Goal: Task Accomplishment & Management: Manage account settings

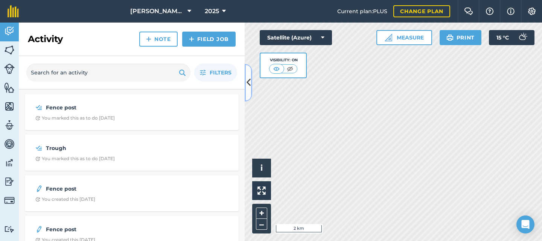
click at [249, 81] on icon at bounding box center [249, 82] width 4 height 13
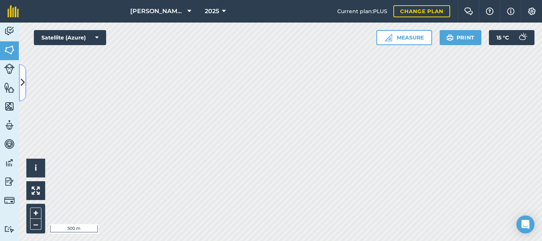
click at [22, 83] on icon at bounding box center [23, 82] width 4 height 13
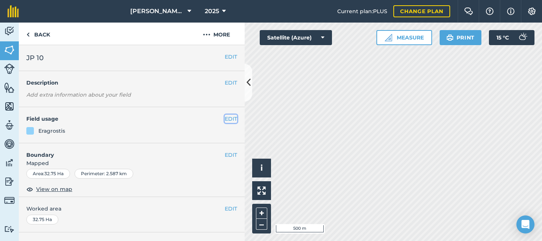
click at [225, 119] on button "EDIT" at bounding box center [231, 119] width 12 height 8
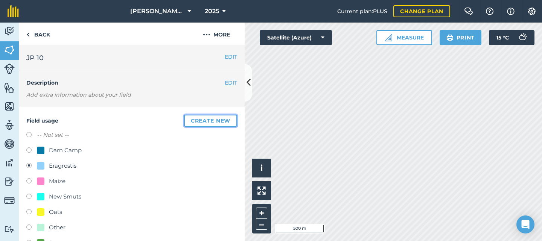
click at [192, 119] on button "Create new" at bounding box center [210, 121] width 53 height 12
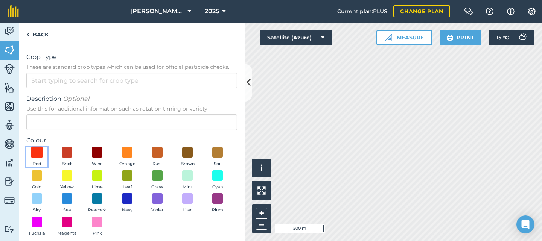
click at [38, 152] on span at bounding box center [37, 153] width 12 height 12
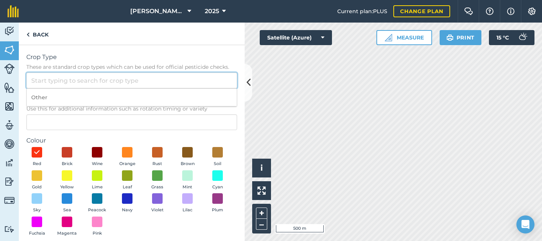
click at [40, 79] on input "Crop Type These are standard crop types which can be used for official pesticid…" at bounding box center [131, 81] width 211 height 16
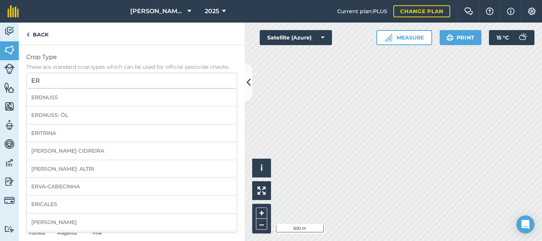
click at [83, 51] on div "Crop Type These are standard crop types which can be used for official pesticid…" at bounding box center [132, 160] width 226 height 231
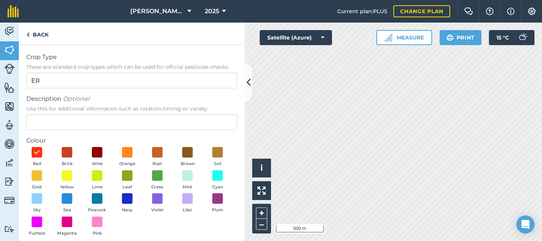
scroll to position [35, 0]
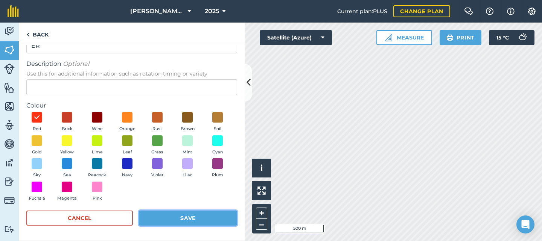
click at [174, 216] on button "Save" at bounding box center [188, 218] width 98 height 15
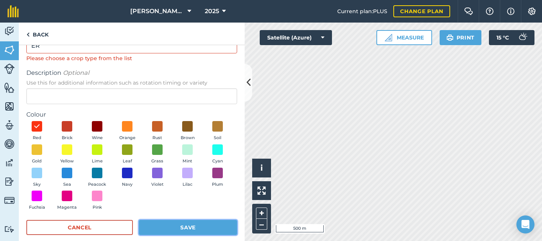
scroll to position [0, 0]
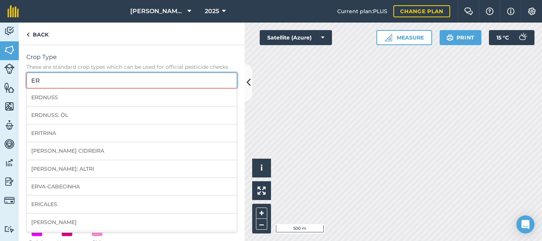
click at [132, 84] on input "ER" at bounding box center [131, 81] width 211 height 16
type input "E"
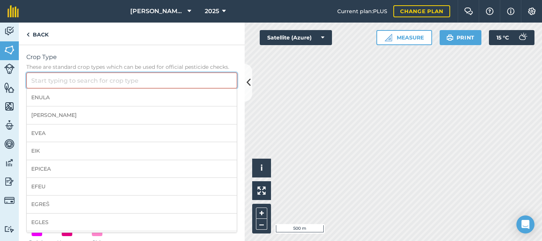
type input "a"
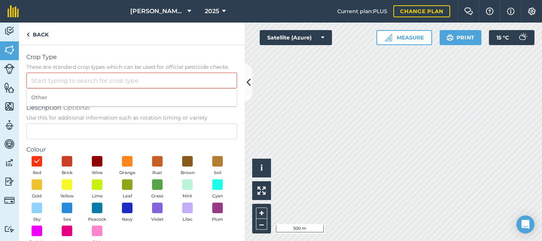
click at [90, 57] on span "Crop Type" at bounding box center [131, 57] width 211 height 9
click at [90, 73] on input "Crop Type These are standard crop types which can be used for official pesticid…" at bounding box center [131, 81] width 211 height 16
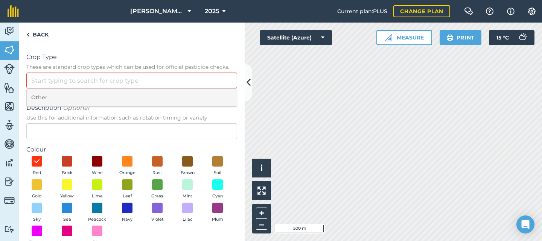
click at [60, 101] on li "Other" at bounding box center [132, 98] width 210 height 18
type input "Other"
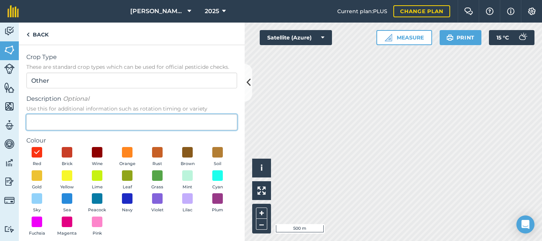
click at [52, 123] on input "Description Optional Use this for additional information such as rotation timin…" at bounding box center [131, 123] width 211 height 16
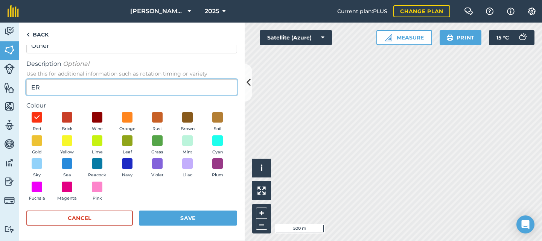
type input "ER"
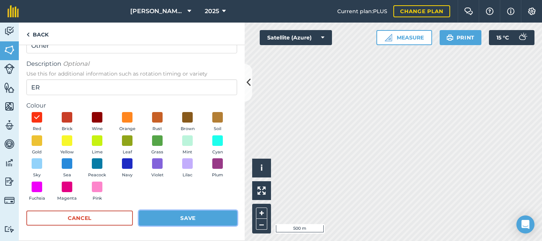
click at [162, 217] on button "Save" at bounding box center [188, 218] width 98 height 15
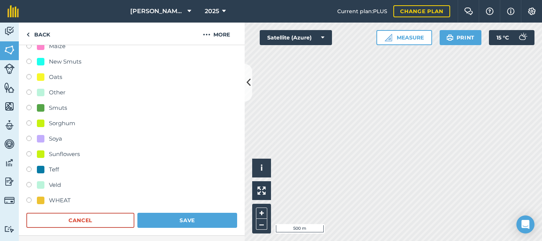
scroll to position [188, 0]
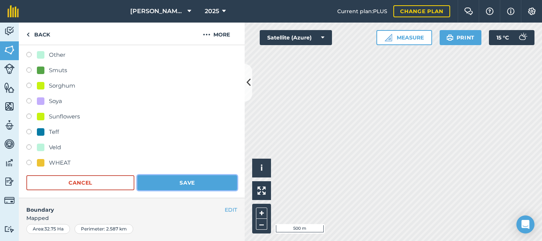
click at [167, 182] on button "Save" at bounding box center [187, 183] width 100 height 15
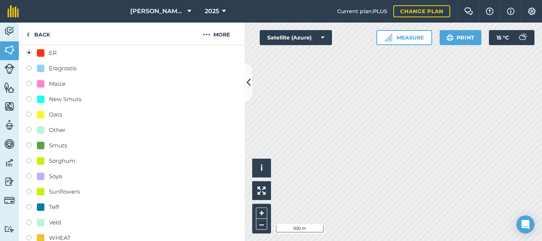
scroll to position [38, 0]
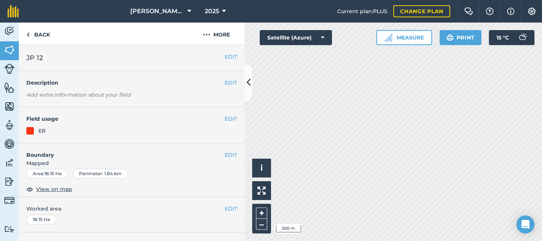
scroll to position [38, 0]
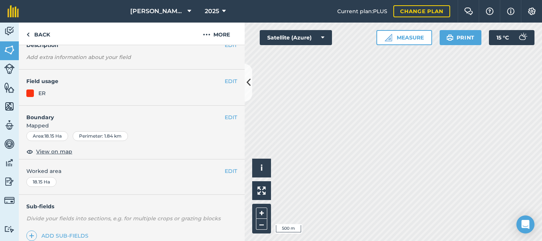
click at [218, 118] on h4 "Boundary" at bounding box center [122, 114] width 206 height 16
click at [225, 117] on button "EDIT" at bounding box center [231, 117] width 12 height 8
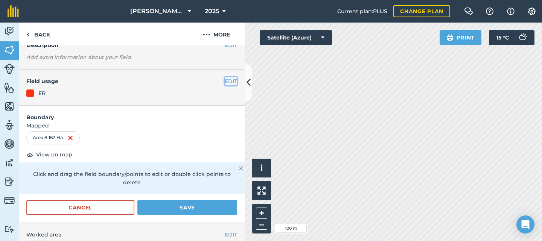
click at [225, 82] on button "EDIT" at bounding box center [231, 81] width 12 height 8
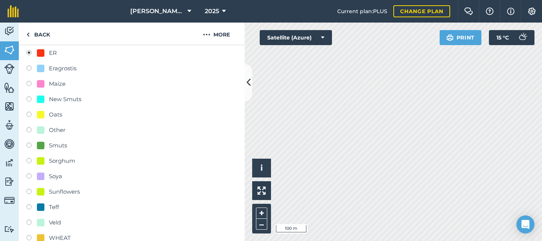
scroll to position [151, 0]
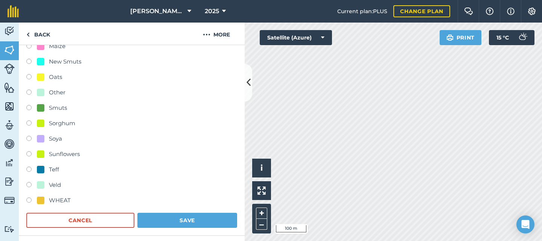
click at [27, 185] on label at bounding box center [31, 186] width 11 height 8
radio input "true"
radio input "false"
click at [172, 223] on button "Save" at bounding box center [187, 220] width 100 height 15
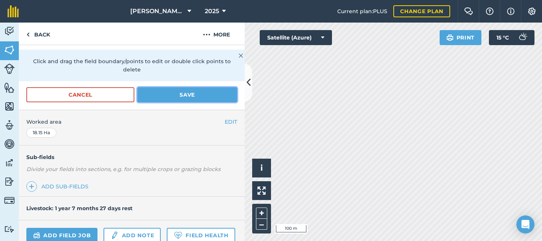
click at [175, 95] on button "Save" at bounding box center [187, 94] width 100 height 15
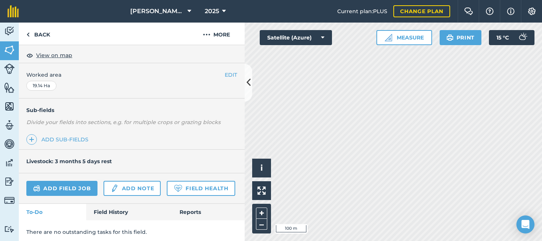
scroll to position [151, 0]
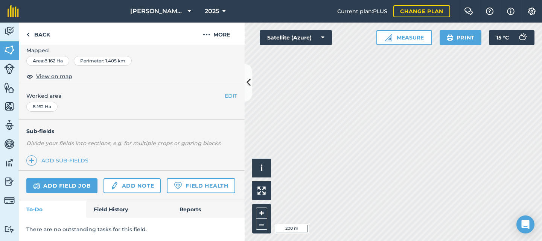
scroll to position [151, 0]
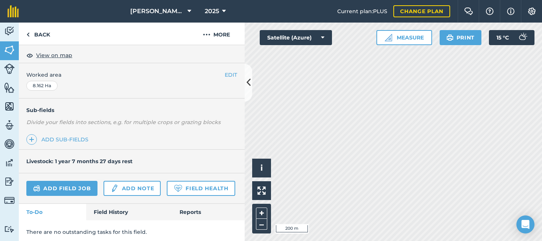
scroll to position [151, 0]
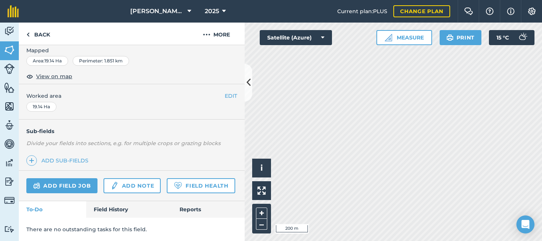
scroll to position [151, 0]
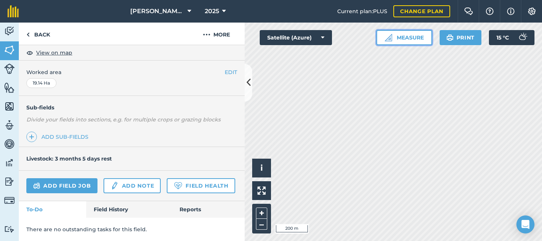
click at [408, 38] on button "Measure" at bounding box center [405, 37] width 56 height 15
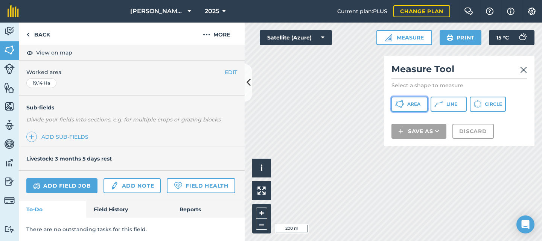
click at [417, 108] on button "Area" at bounding box center [410, 104] width 36 height 15
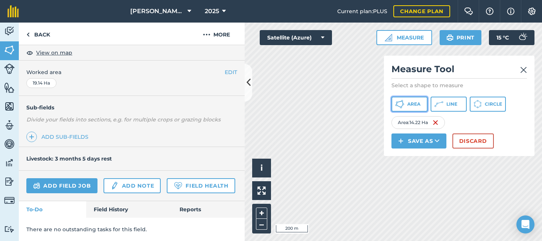
click at [410, 103] on span "Area" at bounding box center [414, 104] width 13 height 6
click at [523, 69] on img at bounding box center [524, 70] width 7 height 9
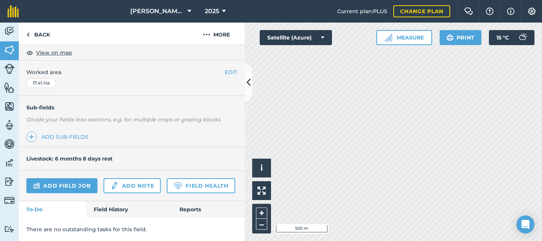
scroll to position [7, 0]
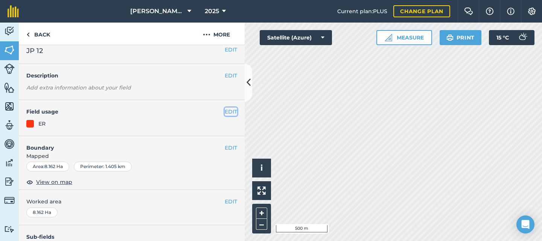
click at [225, 111] on button "EDIT" at bounding box center [231, 112] width 12 height 8
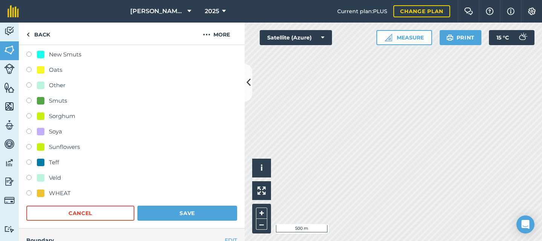
scroll to position [195, 0]
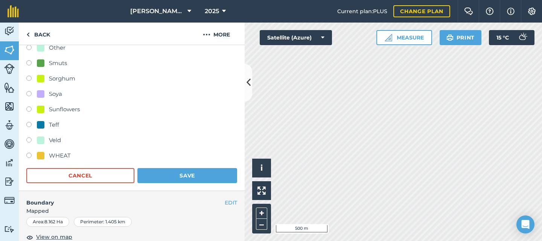
click at [28, 139] on label at bounding box center [31, 141] width 11 height 8
radio input "true"
radio input "false"
click at [183, 175] on button "Save" at bounding box center [187, 175] width 100 height 15
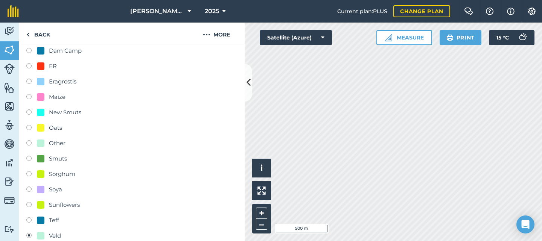
scroll to position [0, 0]
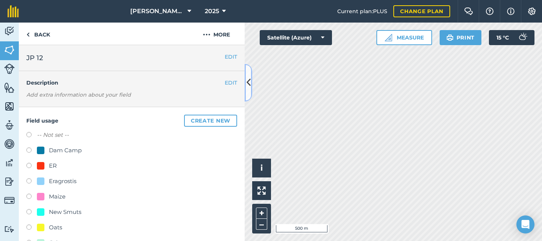
click at [251, 83] on button at bounding box center [249, 83] width 8 height 38
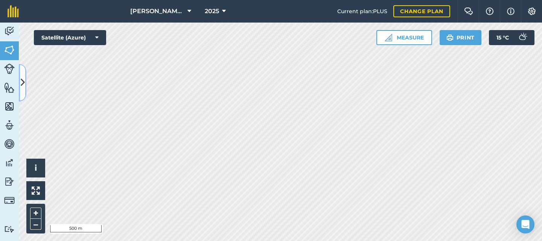
click at [22, 86] on icon at bounding box center [23, 82] width 4 height 13
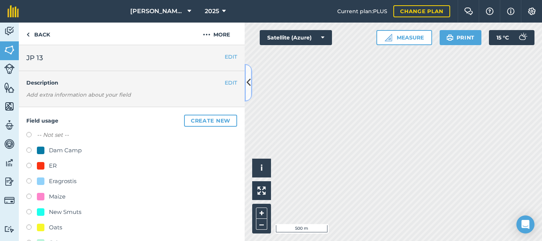
scroll to position [226, 0]
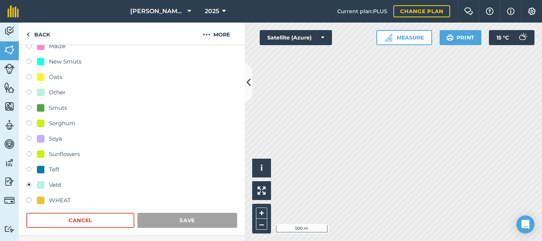
scroll to position [188, 0]
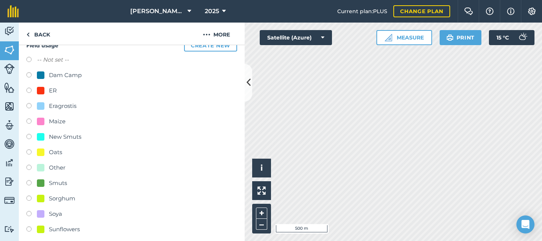
scroll to position [151, 0]
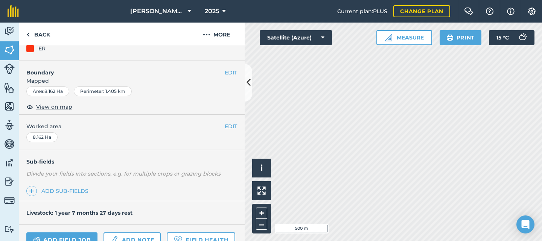
scroll to position [45, 0]
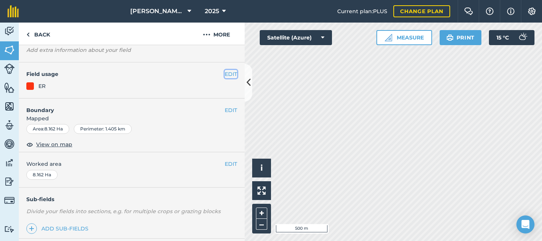
click at [226, 73] on button "EDIT" at bounding box center [231, 74] width 12 height 8
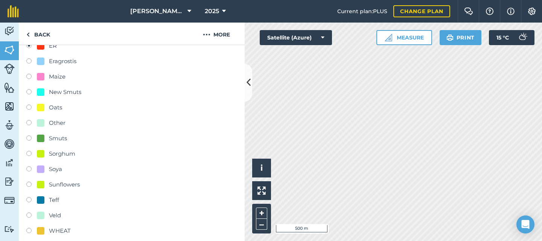
scroll to position [158, 0]
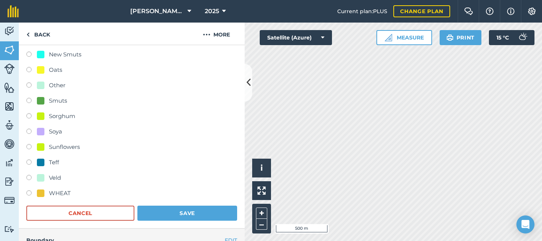
click at [29, 179] on label at bounding box center [31, 179] width 11 height 8
radio input "true"
radio input "false"
click at [179, 211] on button "Save" at bounding box center [187, 213] width 100 height 15
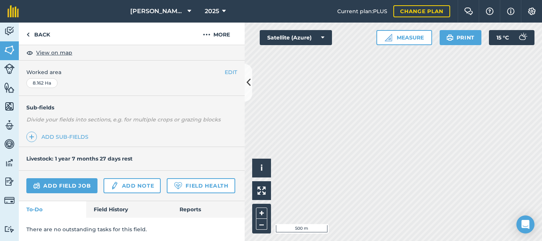
scroll to position [0, 0]
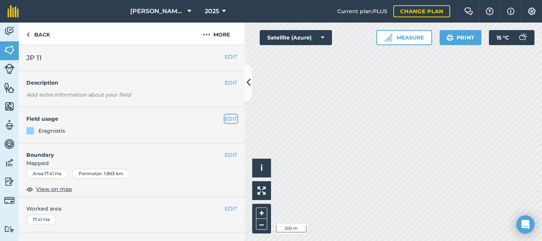
click at [225, 118] on button "EDIT" at bounding box center [231, 119] width 12 height 8
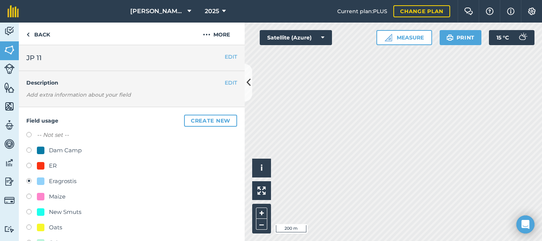
click at [29, 166] on label at bounding box center [31, 167] width 11 height 8
radio input "true"
radio input "false"
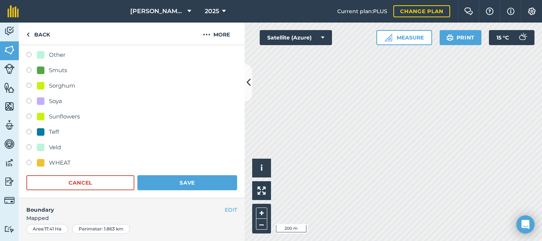
scroll to position [301, 0]
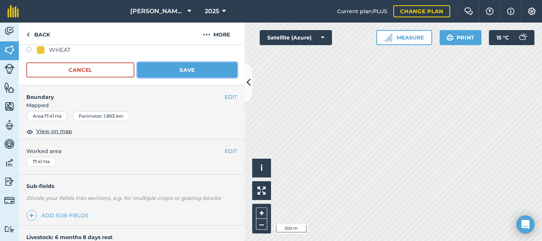
click at [179, 71] on button "Save" at bounding box center [187, 70] width 100 height 15
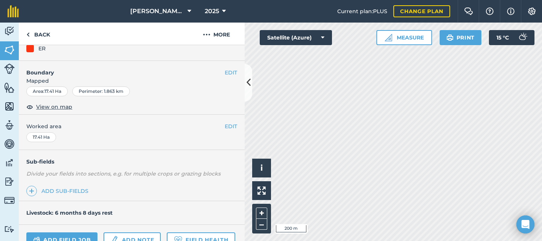
scroll to position [45, 0]
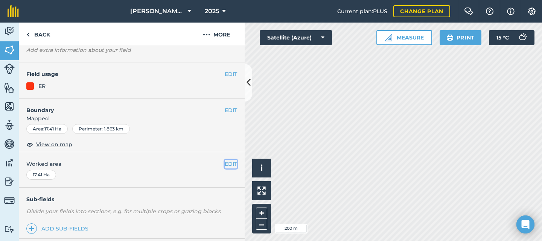
click at [225, 163] on button "EDIT" at bounding box center [231, 164] width 12 height 8
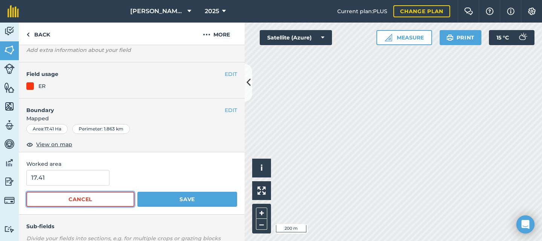
click at [100, 202] on button "Cancel" at bounding box center [80, 199] width 108 height 15
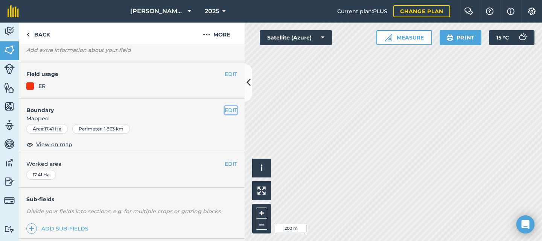
click at [226, 111] on button "EDIT" at bounding box center [231, 110] width 12 height 8
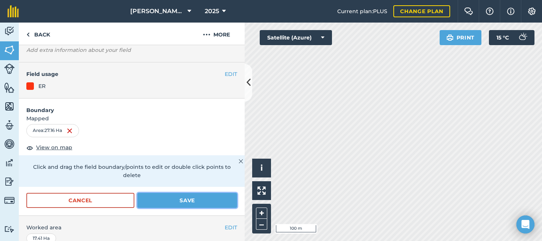
click at [170, 204] on button "Save" at bounding box center [187, 200] width 100 height 15
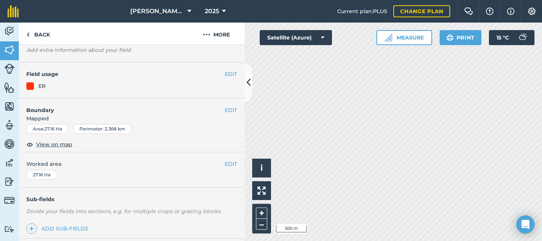
scroll to position [0, 0]
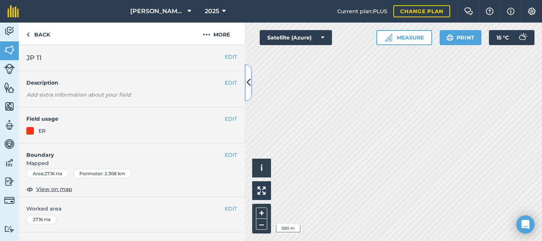
click at [250, 81] on icon at bounding box center [249, 82] width 4 height 13
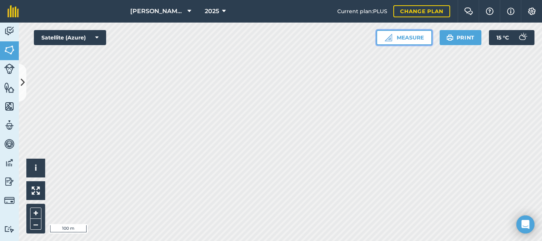
click at [400, 35] on button "Measure" at bounding box center [405, 37] width 56 height 15
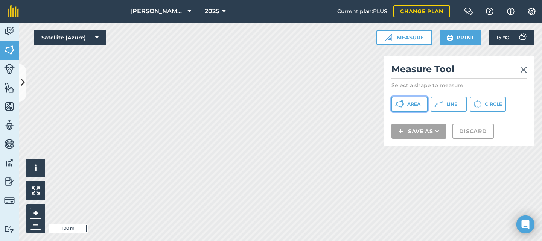
click at [409, 104] on span "Area" at bounding box center [414, 104] width 13 height 6
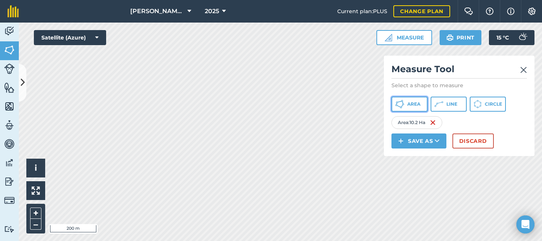
click at [414, 102] on span "Area" at bounding box center [414, 104] width 13 height 6
click at [406, 105] on button "Area" at bounding box center [410, 104] width 36 height 15
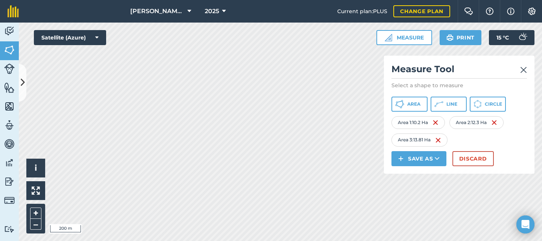
click at [524, 70] on img at bounding box center [524, 70] width 7 height 9
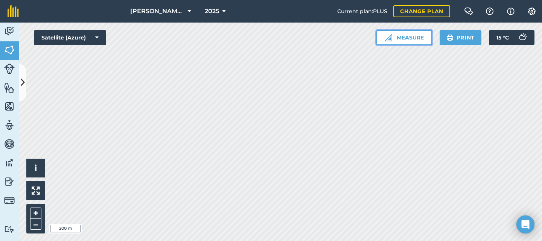
click at [390, 36] on img at bounding box center [389, 38] width 8 height 8
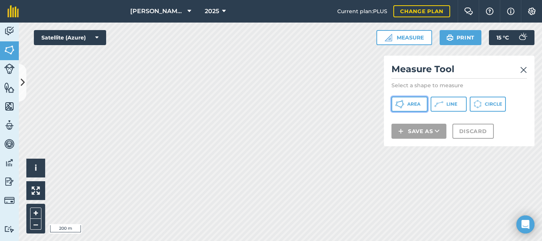
click at [406, 110] on button "Area" at bounding box center [410, 104] width 36 height 15
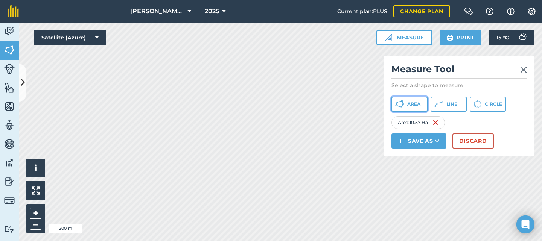
click at [415, 104] on span "Area" at bounding box center [414, 104] width 13 height 6
click at [522, 69] on img at bounding box center [524, 70] width 7 height 9
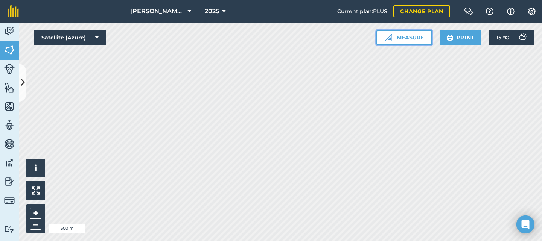
click at [394, 40] on button "Measure" at bounding box center [405, 37] width 56 height 15
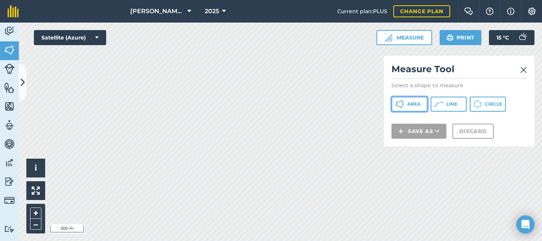
click at [404, 101] on icon at bounding box center [400, 104] width 9 height 9
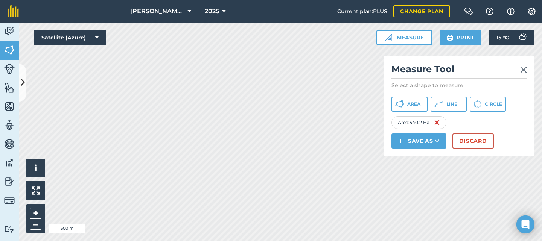
click at [524, 69] on img at bounding box center [524, 70] width 7 height 9
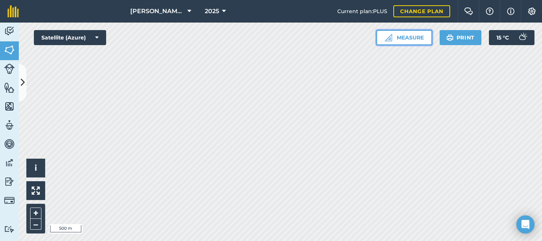
click at [412, 36] on button "Measure" at bounding box center [405, 37] width 56 height 15
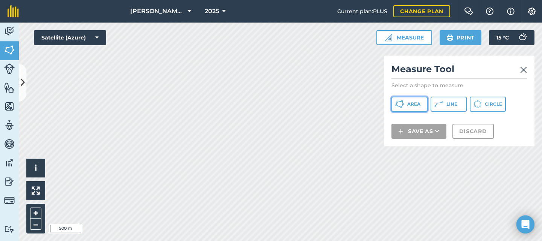
click at [408, 105] on span "Area" at bounding box center [414, 104] width 13 height 6
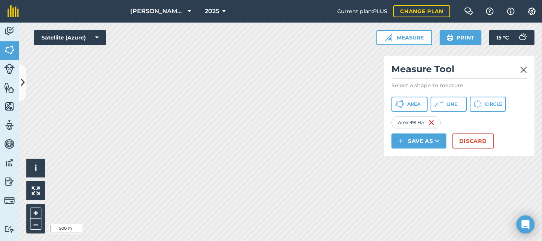
click at [524, 70] on img at bounding box center [524, 70] width 7 height 9
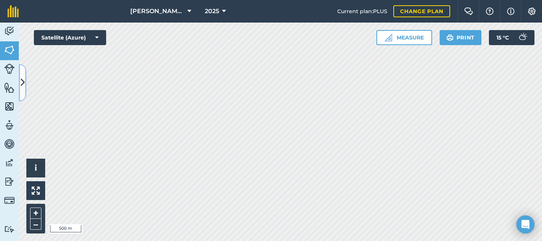
click at [23, 81] on icon at bounding box center [23, 82] width 4 height 13
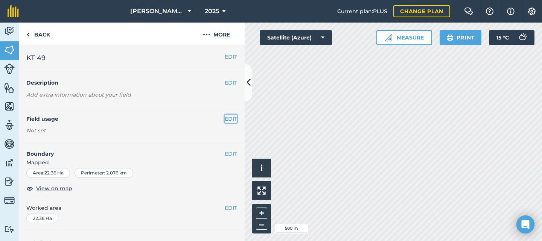
click at [227, 119] on button "EDIT" at bounding box center [231, 119] width 12 height 8
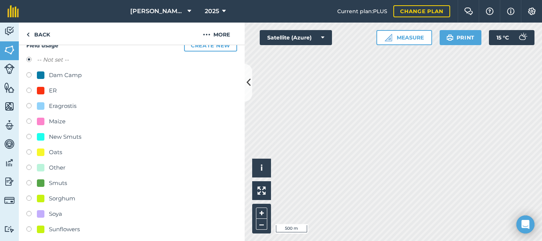
scroll to position [113, 0]
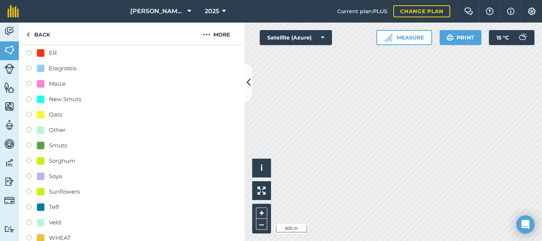
click at [31, 223] on label at bounding box center [31, 224] width 11 height 8
radio input "true"
radio input "false"
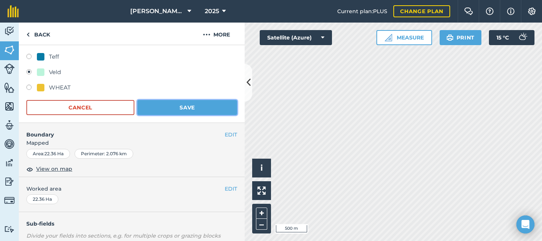
click at [184, 109] on button "Save" at bounding box center [187, 107] width 100 height 15
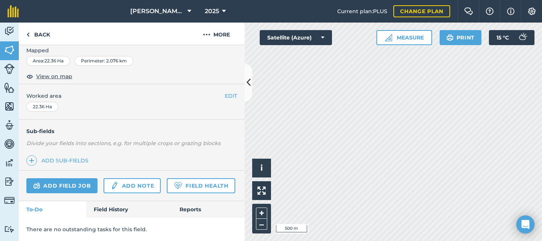
scroll to position [158, 0]
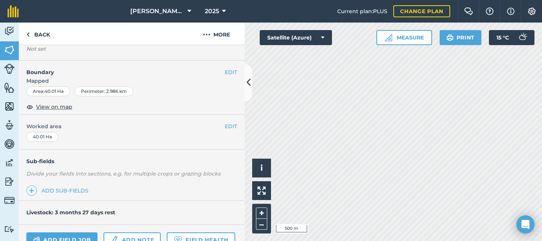
scroll to position [44, 0]
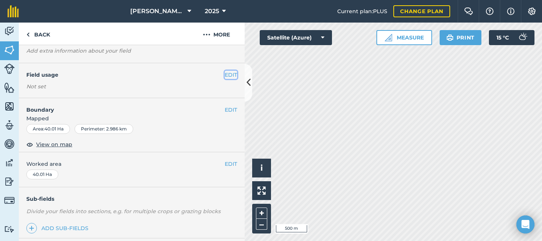
click at [226, 75] on button "EDIT" at bounding box center [231, 75] width 12 height 8
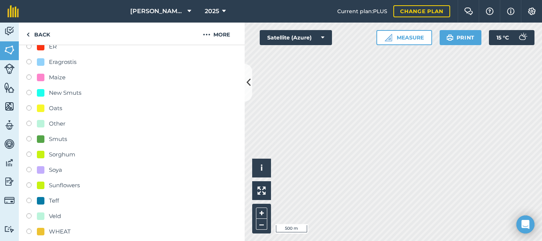
scroll to position [157, 0]
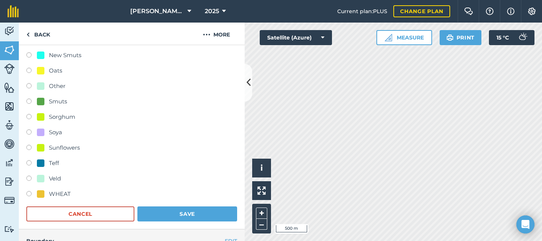
click at [31, 179] on label at bounding box center [31, 180] width 11 height 8
radio input "true"
radio input "false"
click at [191, 213] on button "Save" at bounding box center [187, 214] width 100 height 15
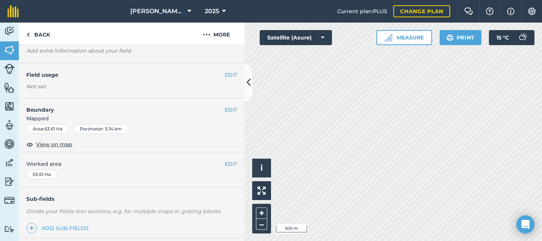
scroll to position [6, 0]
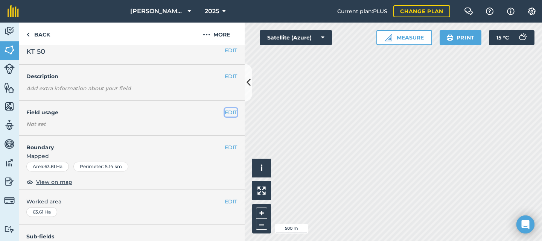
click at [225, 112] on button "EDIT" at bounding box center [231, 112] width 12 height 8
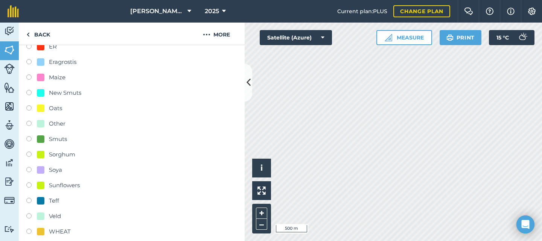
scroll to position [157, 0]
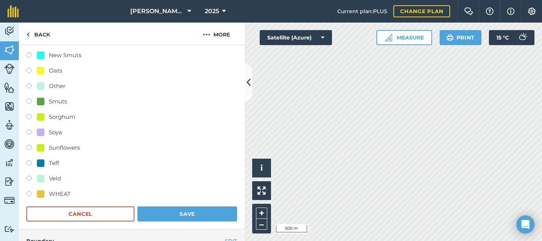
click at [29, 178] on label at bounding box center [31, 180] width 11 height 8
radio input "true"
radio input "false"
click at [175, 215] on button "Save" at bounding box center [187, 214] width 100 height 15
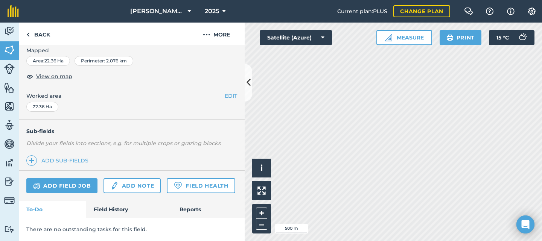
scroll to position [157, 0]
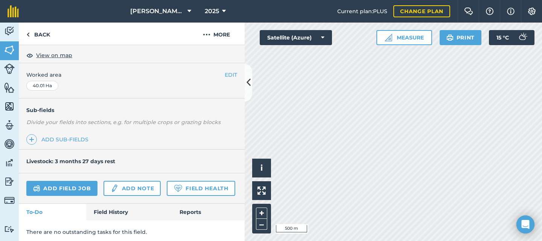
scroll to position [157, 0]
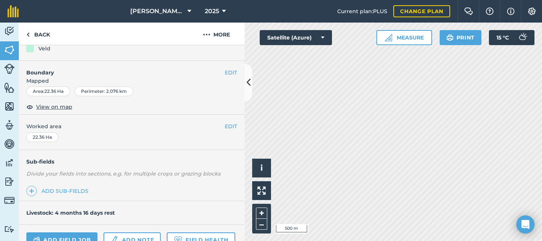
scroll to position [7, 0]
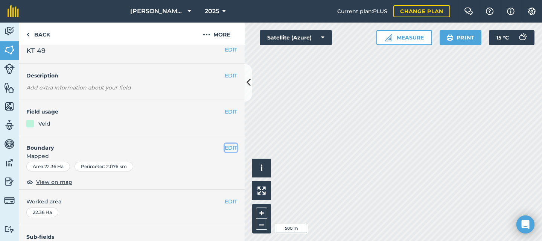
click at [225, 148] on button "EDIT" at bounding box center [231, 148] width 12 height 8
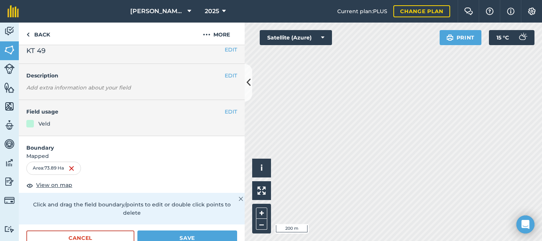
scroll to position [45, 0]
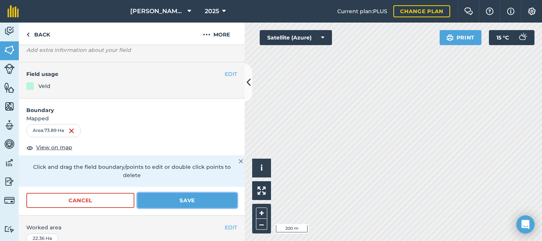
click at [178, 202] on button "Save" at bounding box center [187, 200] width 100 height 15
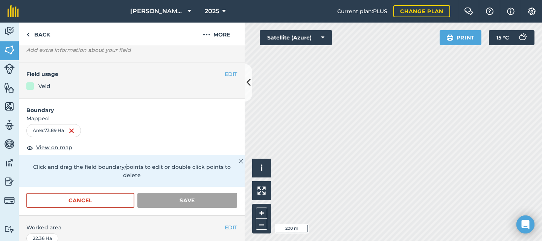
click at [239, 161] on img at bounding box center [241, 161] width 5 height 9
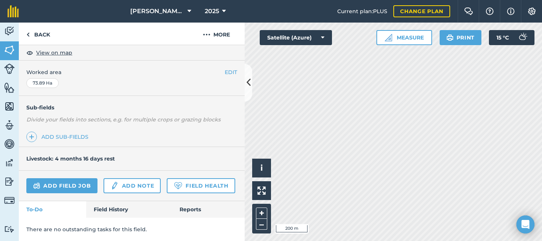
scroll to position [158, 0]
click at [249, 79] on icon at bounding box center [249, 82] width 4 height 13
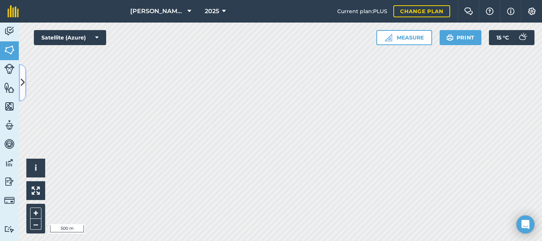
click at [22, 84] on icon at bounding box center [23, 82] width 4 height 13
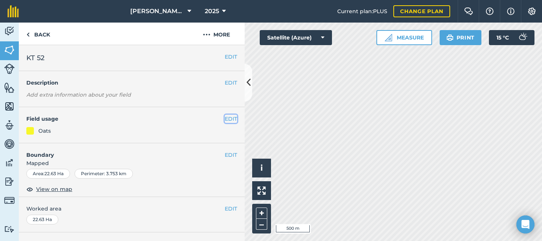
click at [225, 116] on button "EDIT" at bounding box center [231, 119] width 12 height 8
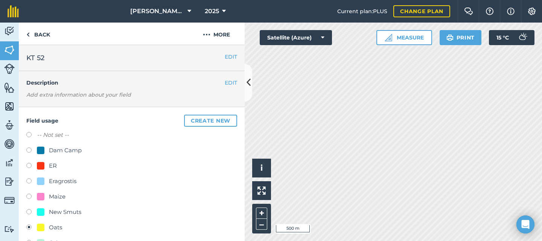
click at [29, 166] on label at bounding box center [31, 167] width 11 height 8
radio input "true"
radio input "false"
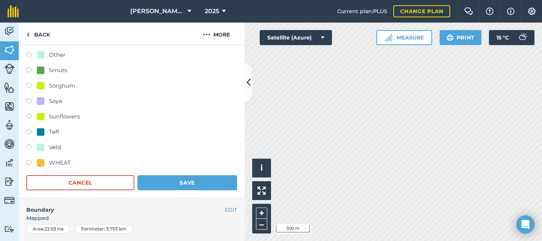
scroll to position [226, 0]
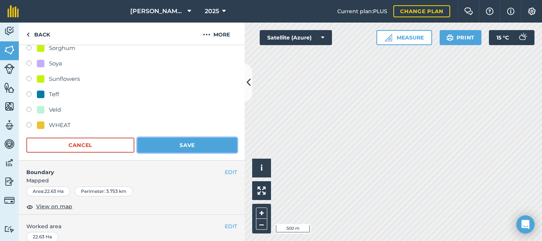
click at [173, 147] on button "Save" at bounding box center [187, 145] width 100 height 15
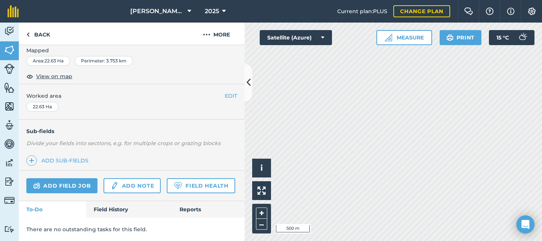
scroll to position [158, 0]
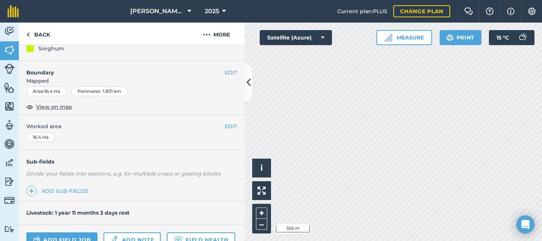
scroll to position [7, 0]
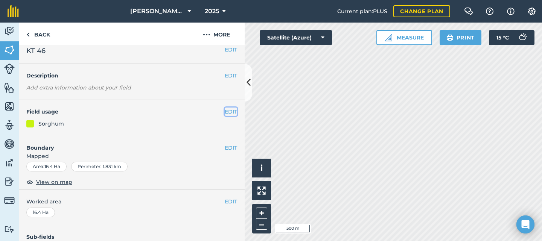
click at [225, 108] on button "EDIT" at bounding box center [231, 112] width 12 height 8
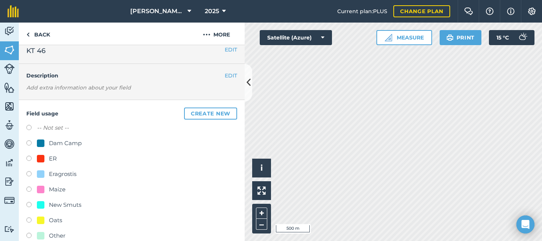
click at [28, 158] on label at bounding box center [31, 160] width 11 height 8
radio input "true"
radio input "false"
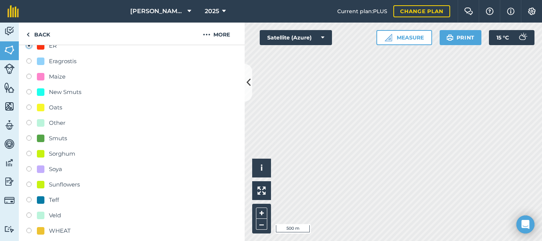
scroll to position [195, 0]
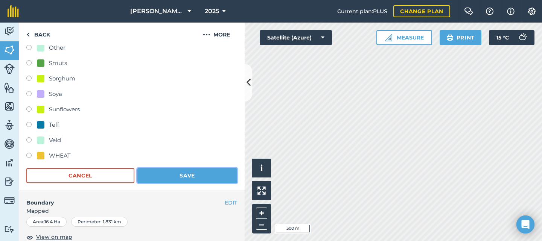
click at [166, 175] on button "Save" at bounding box center [187, 175] width 100 height 15
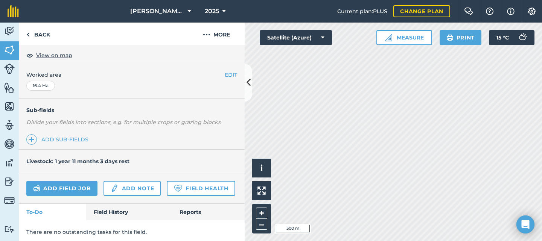
scroll to position [158, 0]
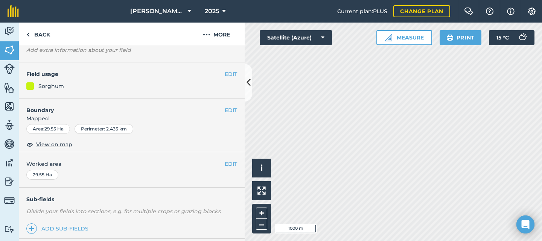
scroll to position [7, 0]
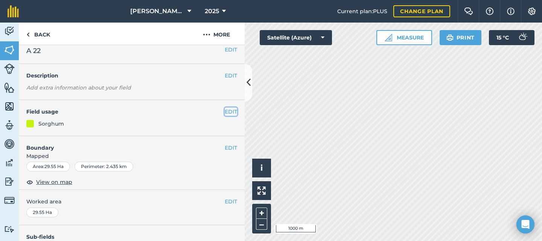
click at [225, 113] on button "EDIT" at bounding box center [231, 112] width 12 height 8
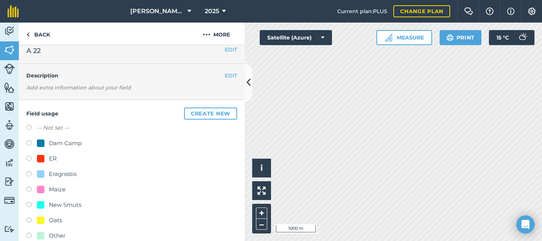
click at [30, 162] on label at bounding box center [31, 160] width 11 height 8
radio input "true"
radio input "false"
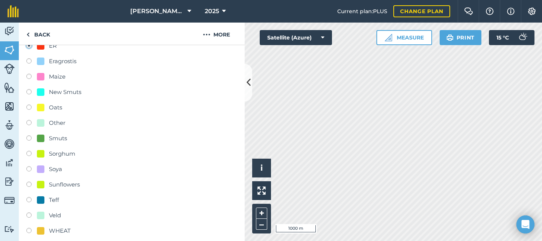
scroll to position [158, 0]
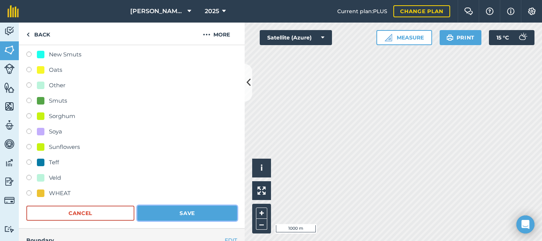
click at [171, 209] on button "Save" at bounding box center [187, 213] width 100 height 15
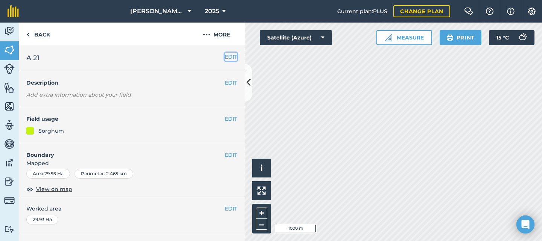
click at [225, 56] on button "EDIT" at bounding box center [231, 57] width 12 height 8
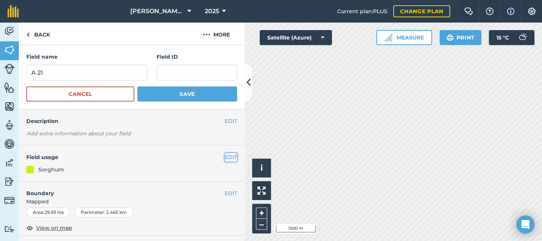
click at [225, 155] on button "EDIT" at bounding box center [231, 157] width 12 height 8
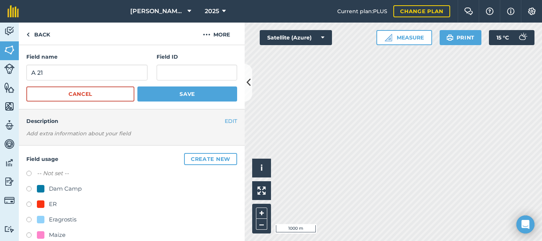
click at [29, 204] on label at bounding box center [31, 206] width 11 height 8
radio input "true"
radio input "false"
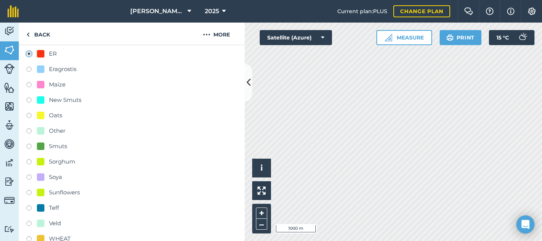
scroll to position [264, 0]
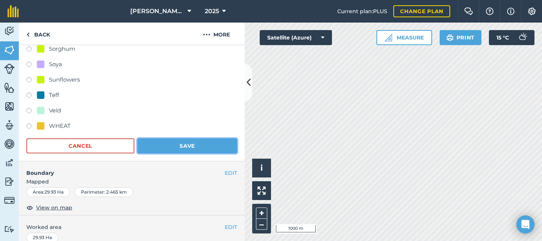
click at [166, 144] on button "Save" at bounding box center [187, 146] width 100 height 15
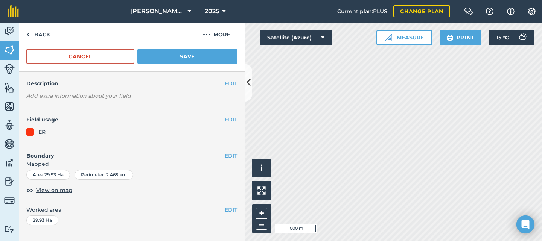
scroll to position [0, 0]
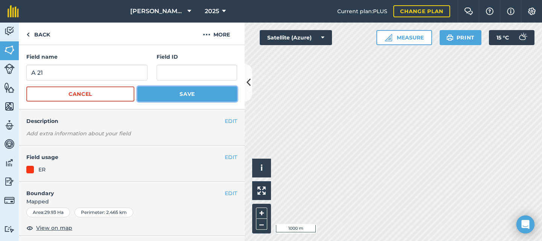
click at [172, 95] on button "Save" at bounding box center [187, 94] width 100 height 15
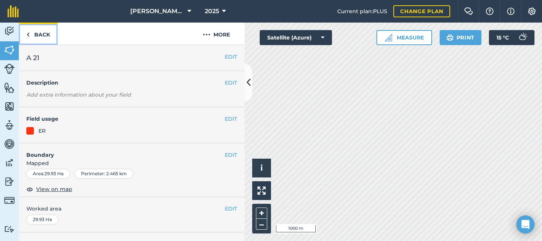
click at [34, 38] on link "Back" at bounding box center [38, 34] width 39 height 22
click at [226, 120] on button "EDIT" at bounding box center [231, 119] width 12 height 8
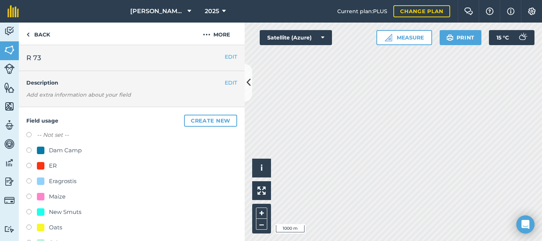
click at [27, 166] on label at bounding box center [31, 167] width 11 height 8
radio input "true"
radio input "false"
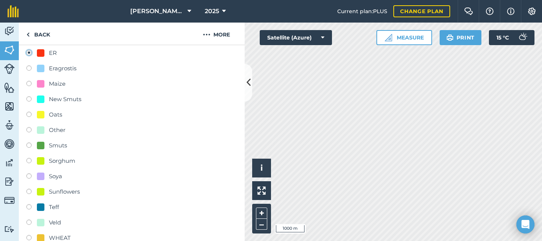
scroll to position [188, 0]
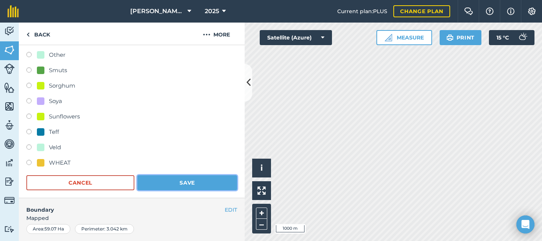
click at [170, 178] on button "Save" at bounding box center [187, 183] width 100 height 15
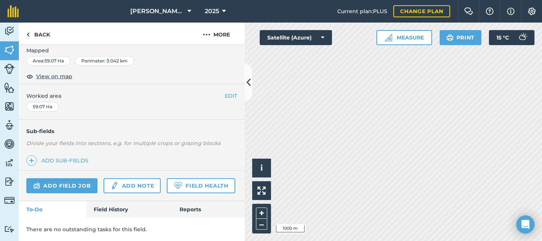
scroll to position [158, 0]
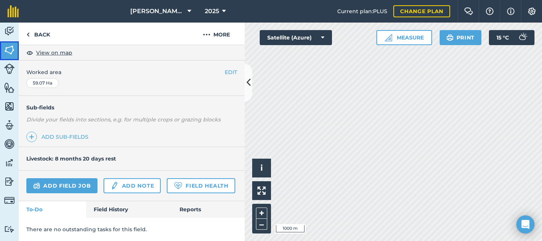
click at [5, 48] on img at bounding box center [9, 49] width 11 height 11
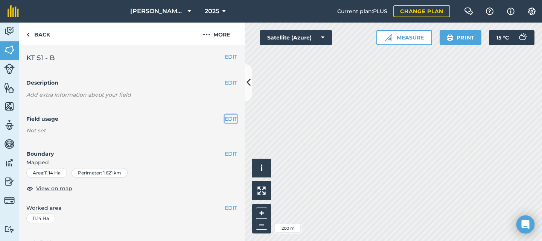
click at [229, 118] on button "EDIT" at bounding box center [231, 119] width 12 height 8
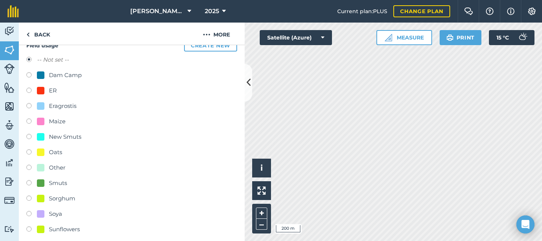
scroll to position [113, 0]
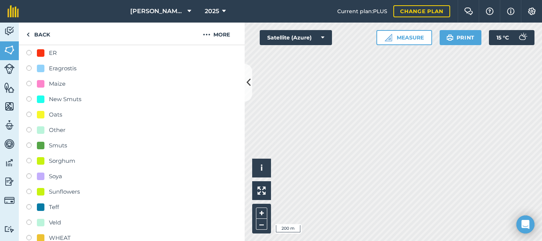
click at [29, 192] on label at bounding box center [31, 193] width 11 height 8
radio input "true"
radio input "false"
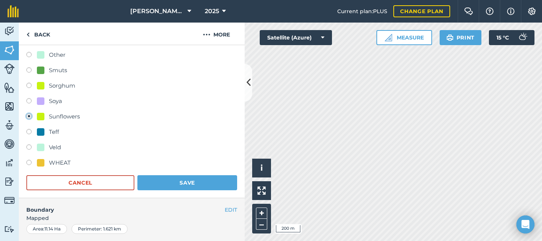
scroll to position [226, 0]
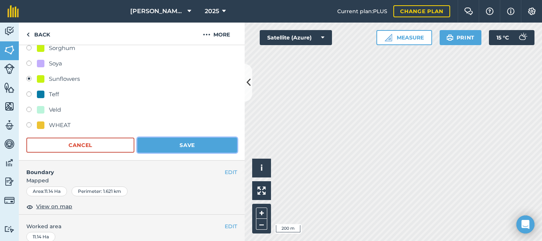
click at [173, 146] on button "Save" at bounding box center [187, 145] width 100 height 15
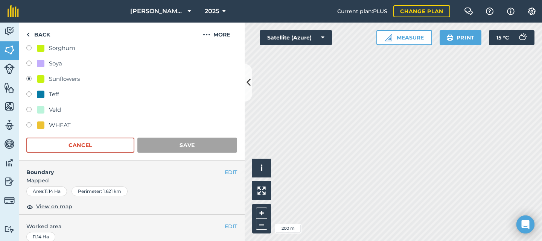
scroll to position [134, 0]
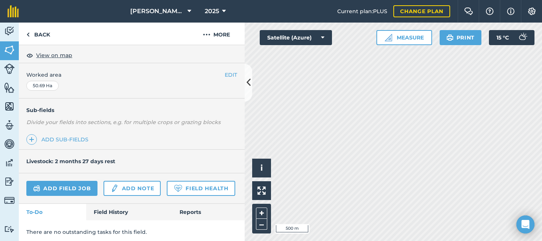
scroll to position [158, 0]
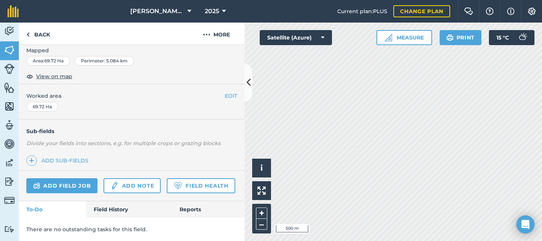
scroll to position [158, 0]
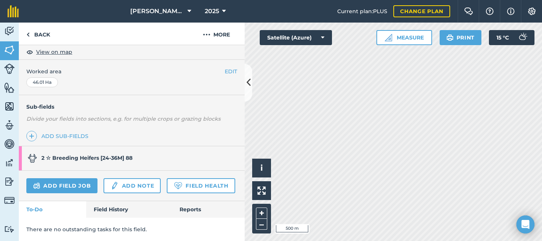
scroll to position [159, 0]
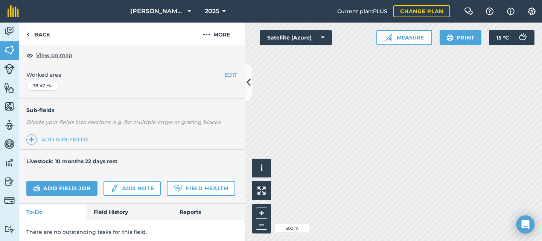
scroll to position [158, 0]
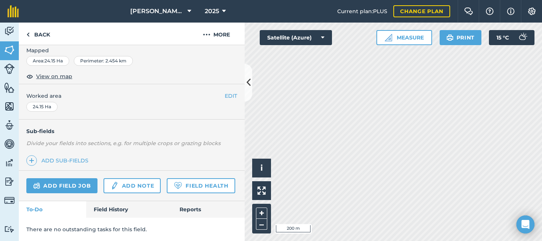
scroll to position [96, 0]
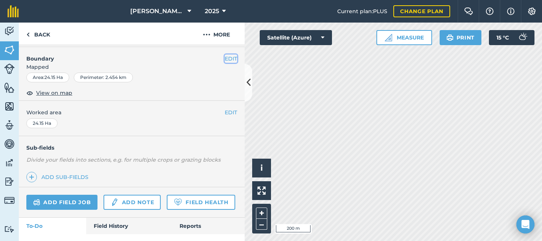
click at [225, 58] on button "EDIT" at bounding box center [231, 59] width 12 height 8
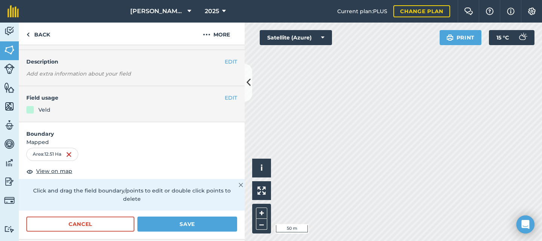
scroll to position [59, 0]
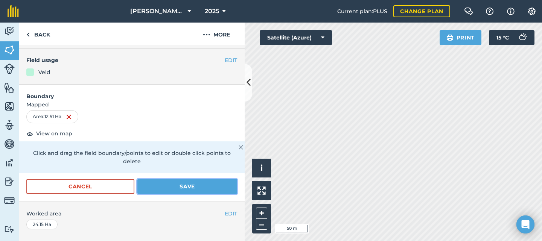
click at [172, 187] on button "Save" at bounding box center [187, 186] width 100 height 15
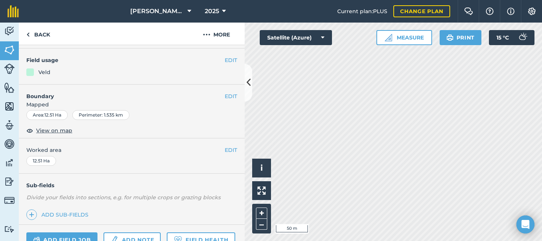
scroll to position [21, 0]
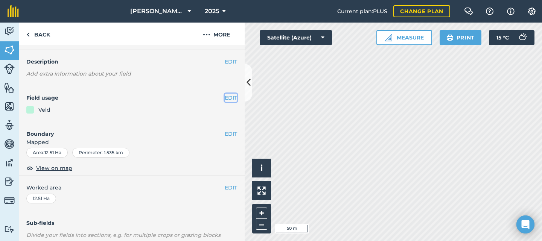
click at [225, 98] on button "EDIT" at bounding box center [231, 98] width 12 height 8
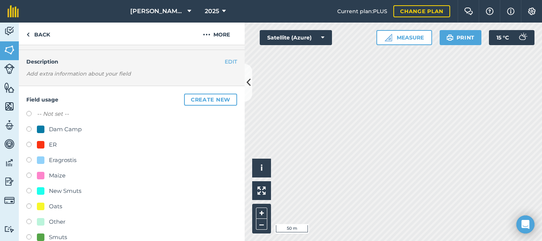
drag, startPoint x: 27, startPoint y: 146, endPoint x: 40, endPoint y: 145, distance: 13.2
click at [27, 146] on label at bounding box center [31, 146] width 11 height 8
radio input "true"
radio input "false"
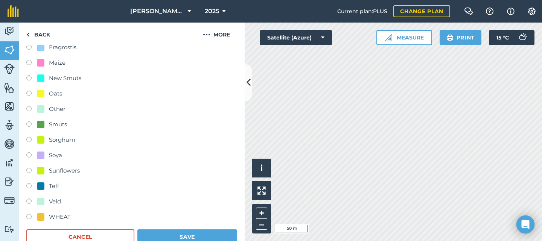
scroll to position [209, 0]
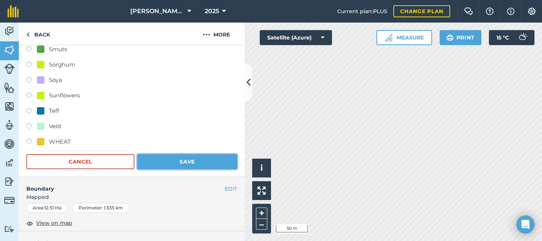
click at [162, 160] on button "Save" at bounding box center [187, 161] width 100 height 15
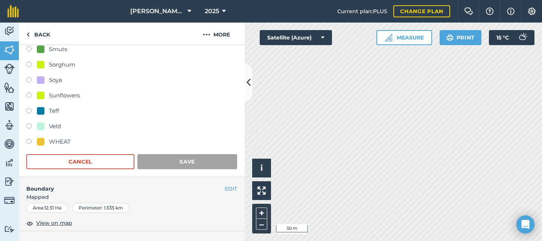
scroll to position [134, 0]
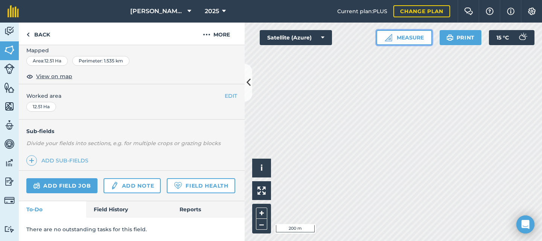
click at [405, 41] on button "Measure" at bounding box center [405, 37] width 56 height 15
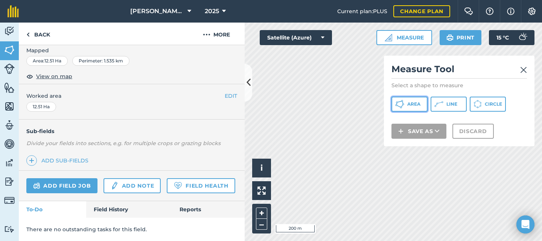
click at [414, 107] on span "Area" at bounding box center [414, 104] width 13 height 6
click at [248, 78] on icon at bounding box center [249, 82] width 4 height 13
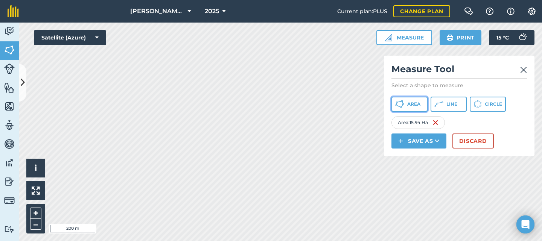
click at [403, 103] on icon at bounding box center [402, 103] width 1 height 2
click at [402, 106] on icon at bounding box center [403, 106] width 2 height 3
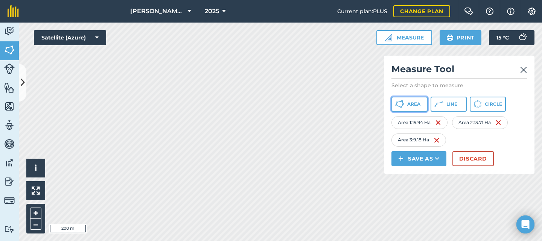
click at [414, 103] on span "Area" at bounding box center [414, 104] width 13 height 6
click at [410, 103] on span "Area" at bounding box center [414, 104] width 13 height 6
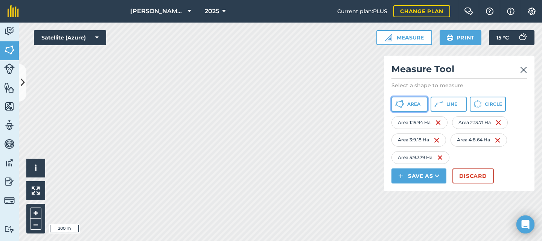
click at [408, 104] on span "Area" at bounding box center [414, 104] width 13 height 6
click at [502, 159] on img at bounding box center [501, 157] width 6 height 9
click at [442, 158] on img at bounding box center [441, 157] width 6 height 9
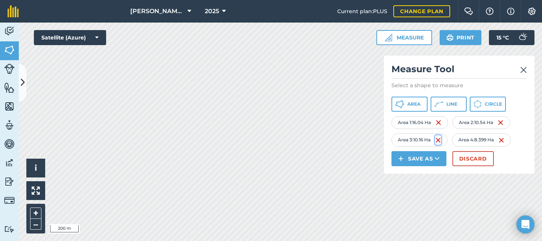
click at [437, 141] on img at bounding box center [438, 140] width 6 height 9
click at [440, 139] on img at bounding box center [441, 140] width 6 height 9
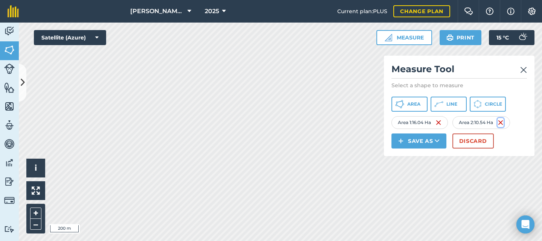
click at [504, 121] on img at bounding box center [501, 122] width 6 height 9
click at [409, 101] on button "Area" at bounding box center [410, 104] width 36 height 15
click at [418, 106] on span "Area" at bounding box center [414, 104] width 13 height 6
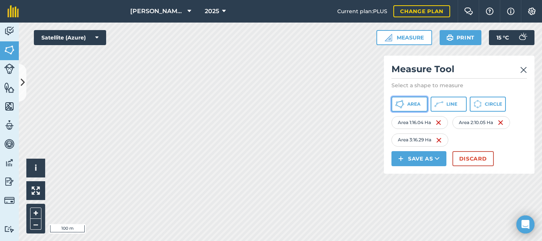
click at [414, 106] on span "Area" at bounding box center [414, 104] width 13 height 6
click at [524, 69] on img at bounding box center [524, 70] width 7 height 9
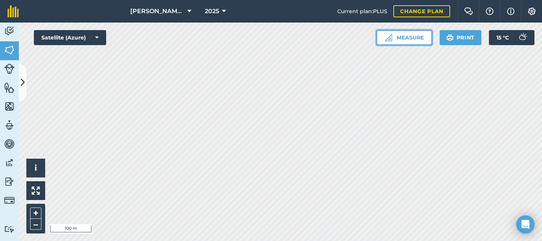
click at [396, 35] on button "Measure" at bounding box center [405, 37] width 56 height 15
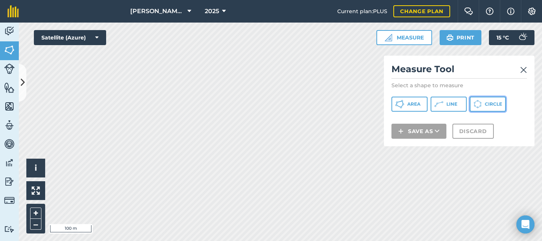
click at [484, 104] on button "Circle" at bounding box center [488, 104] width 36 height 15
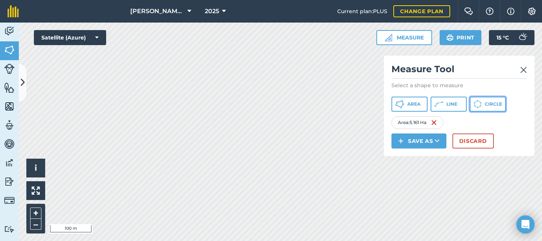
click at [473, 107] on button "Circle" at bounding box center [488, 104] width 36 height 15
click at [488, 102] on span "Circle" at bounding box center [493, 104] width 17 height 6
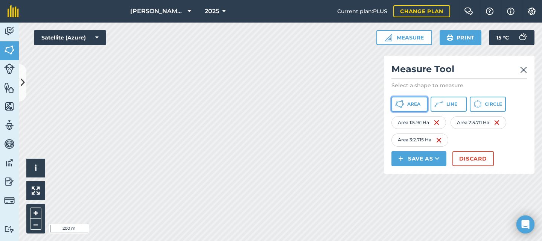
click at [420, 100] on button "Area" at bounding box center [410, 104] width 36 height 15
click at [409, 102] on span "Area" at bounding box center [414, 104] width 13 height 6
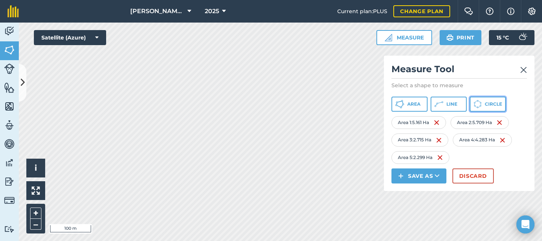
click at [485, 102] on button "Circle" at bounding box center [488, 104] width 36 height 15
click at [489, 102] on span "Circle" at bounding box center [493, 104] width 17 height 6
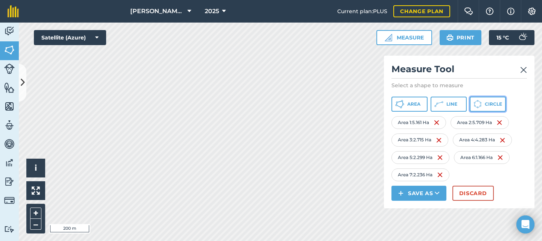
click at [484, 98] on button "Circle" at bounding box center [488, 104] width 36 height 15
click at [487, 104] on span "Circle" at bounding box center [493, 104] width 17 height 6
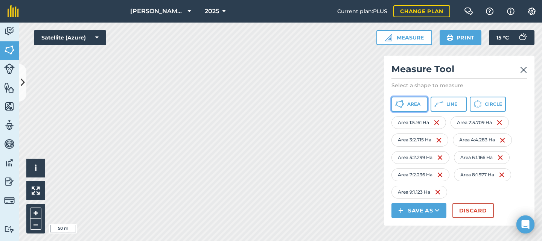
click at [417, 102] on span "Area" at bounding box center [414, 104] width 13 height 6
click at [504, 192] on img at bounding box center [502, 192] width 6 height 9
click at [488, 100] on button "Circle" at bounding box center [488, 104] width 36 height 15
click at [412, 101] on span "Area" at bounding box center [414, 104] width 13 height 6
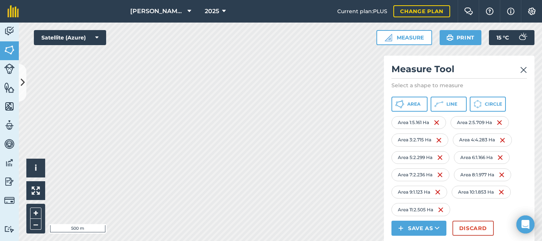
click at [525, 71] on img at bounding box center [524, 70] width 7 height 9
